Goal: Task Accomplishment & Management: Manage account settings

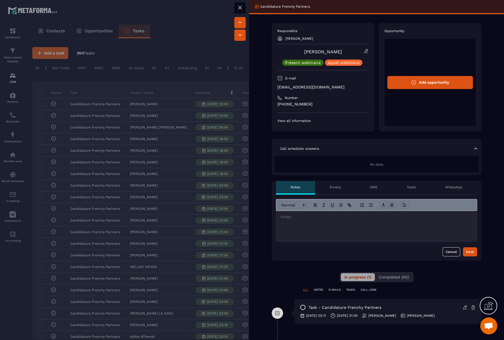
scroll to position [110, 0]
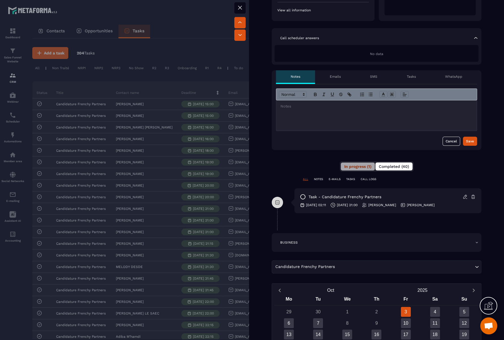
click at [387, 166] on span "Completed (40)" at bounding box center [394, 166] width 30 height 5
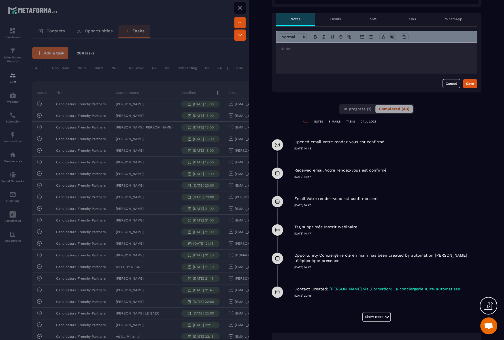
scroll to position [170, 0]
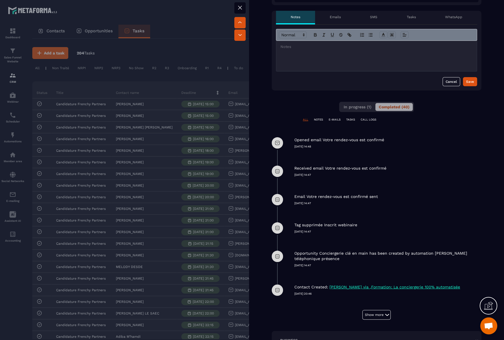
click at [239, 8] on icon at bounding box center [239, 7] width 3 height 3
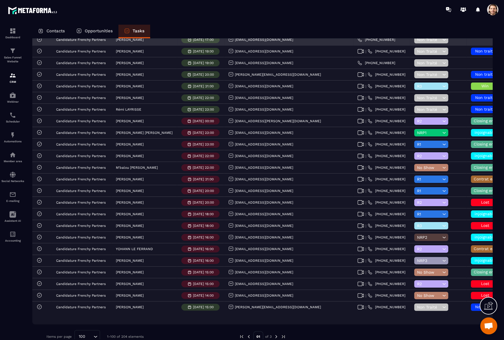
scroll to position [948, 0]
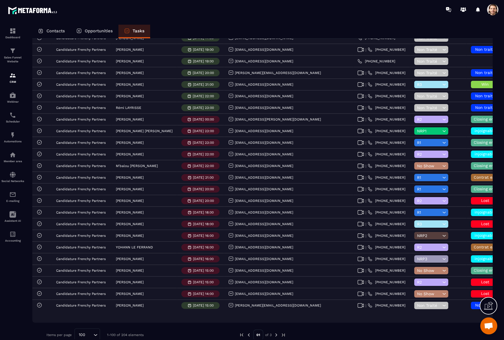
click at [276, 332] on img at bounding box center [276, 334] width 5 height 5
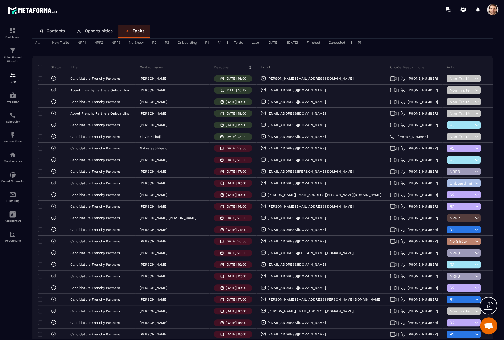
scroll to position [0, 0]
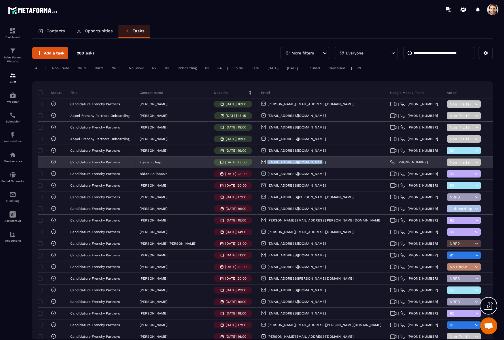
drag, startPoint x: 287, startPoint y: 162, endPoint x: 239, endPoint y: 163, distance: 48.2
click at [257, 163] on div "[EMAIL_ADDRESS][DOMAIN_NAME]" at bounding box center [321, 162] width 129 height 11
copy p "[EMAIL_ADDRESS][DOMAIN_NAME]"
copy p "Flavie El hajji"
drag, startPoint x: 167, startPoint y: 161, endPoint x: 138, endPoint y: 162, distance: 29.5
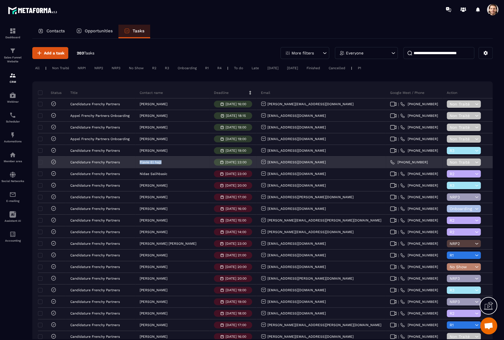
click at [138, 162] on div "Flavie El hajji" at bounding box center [172, 162] width 74 height 11
click at [98, 161] on p "Candidature Frenchy Partners" at bounding box center [95, 162] width 50 height 4
